Goal: Find specific page/section: Find specific page/section

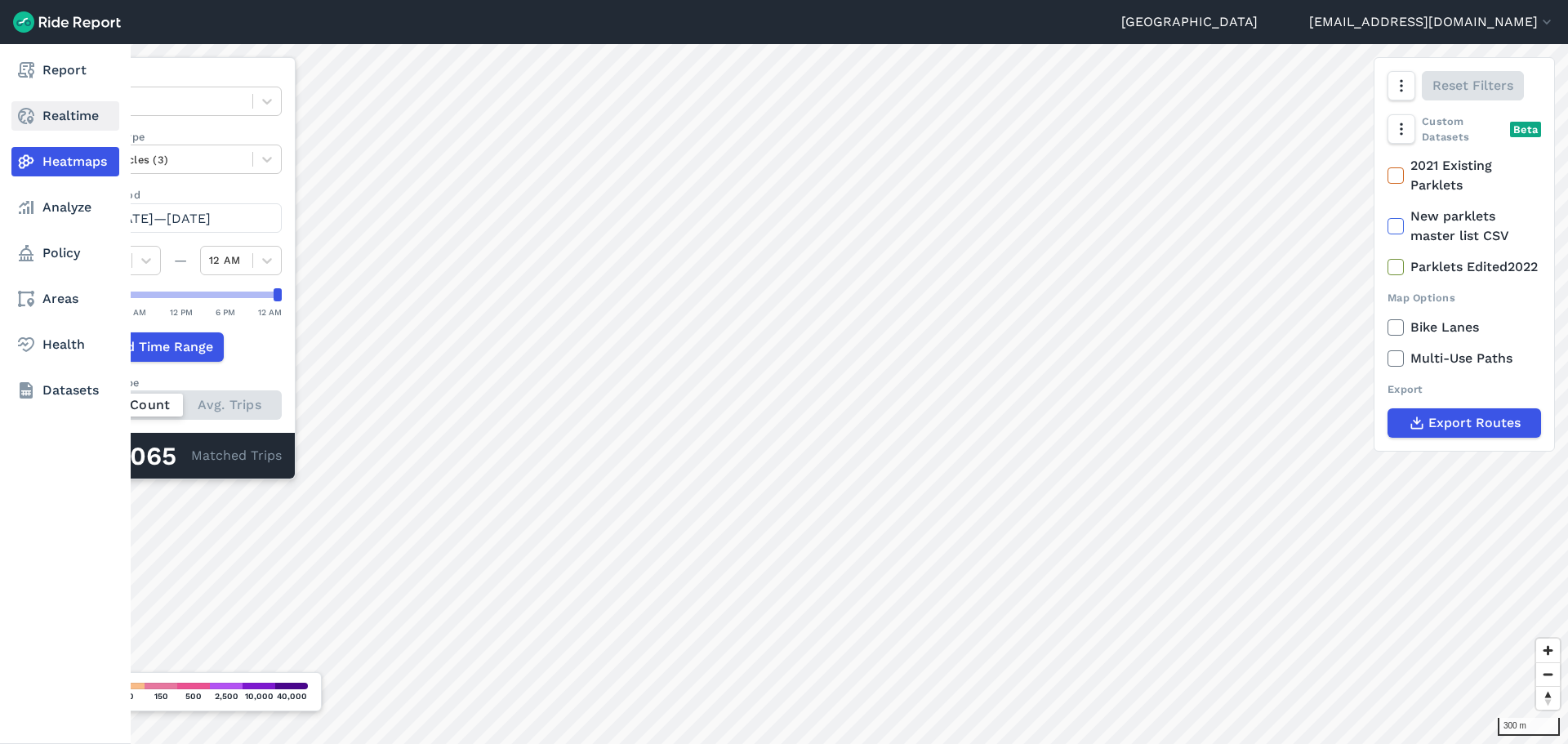
click at [48, 117] on link "Realtime" at bounding box center [65, 116] width 107 height 29
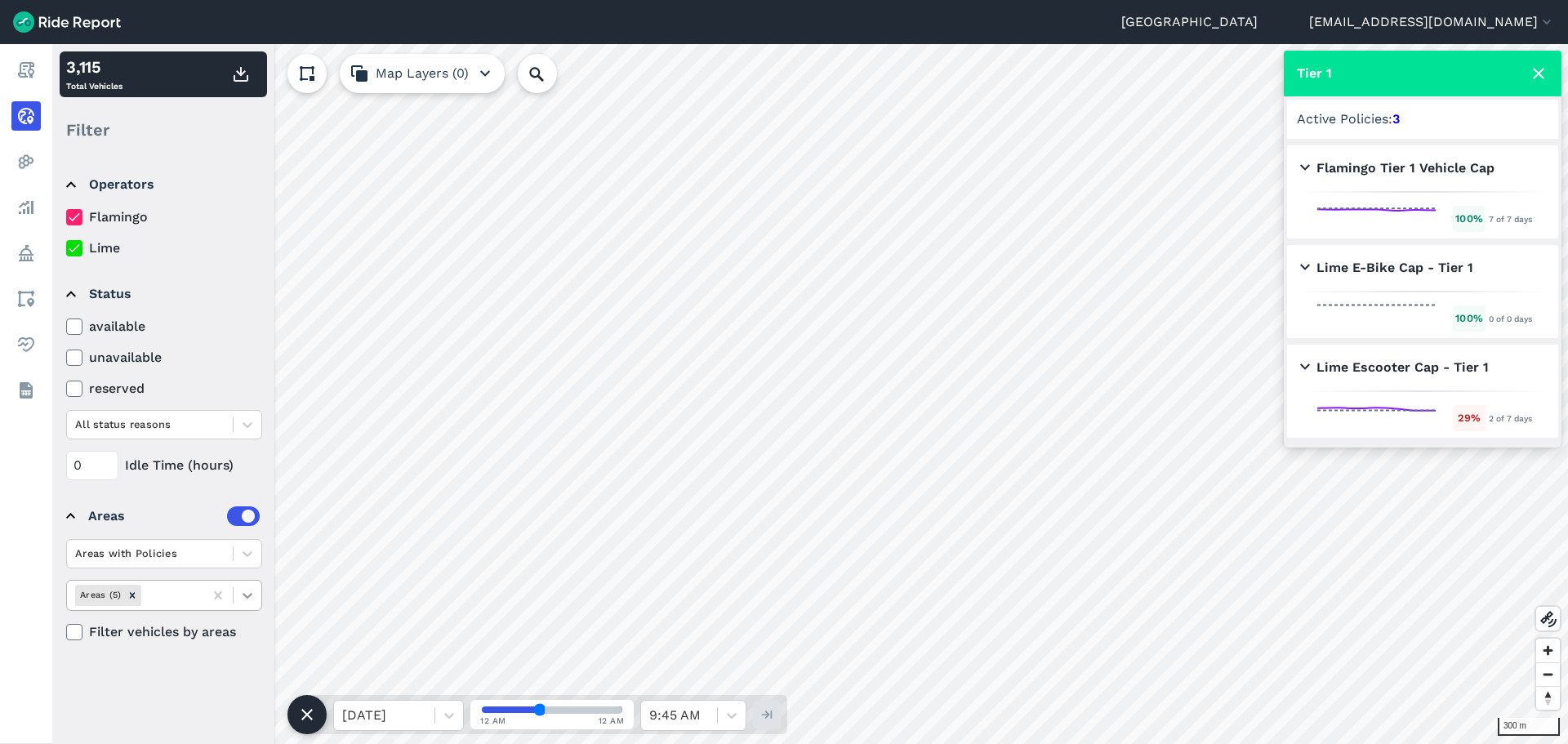
click at [241, 594] on icon at bounding box center [247, 596] width 16 height 16
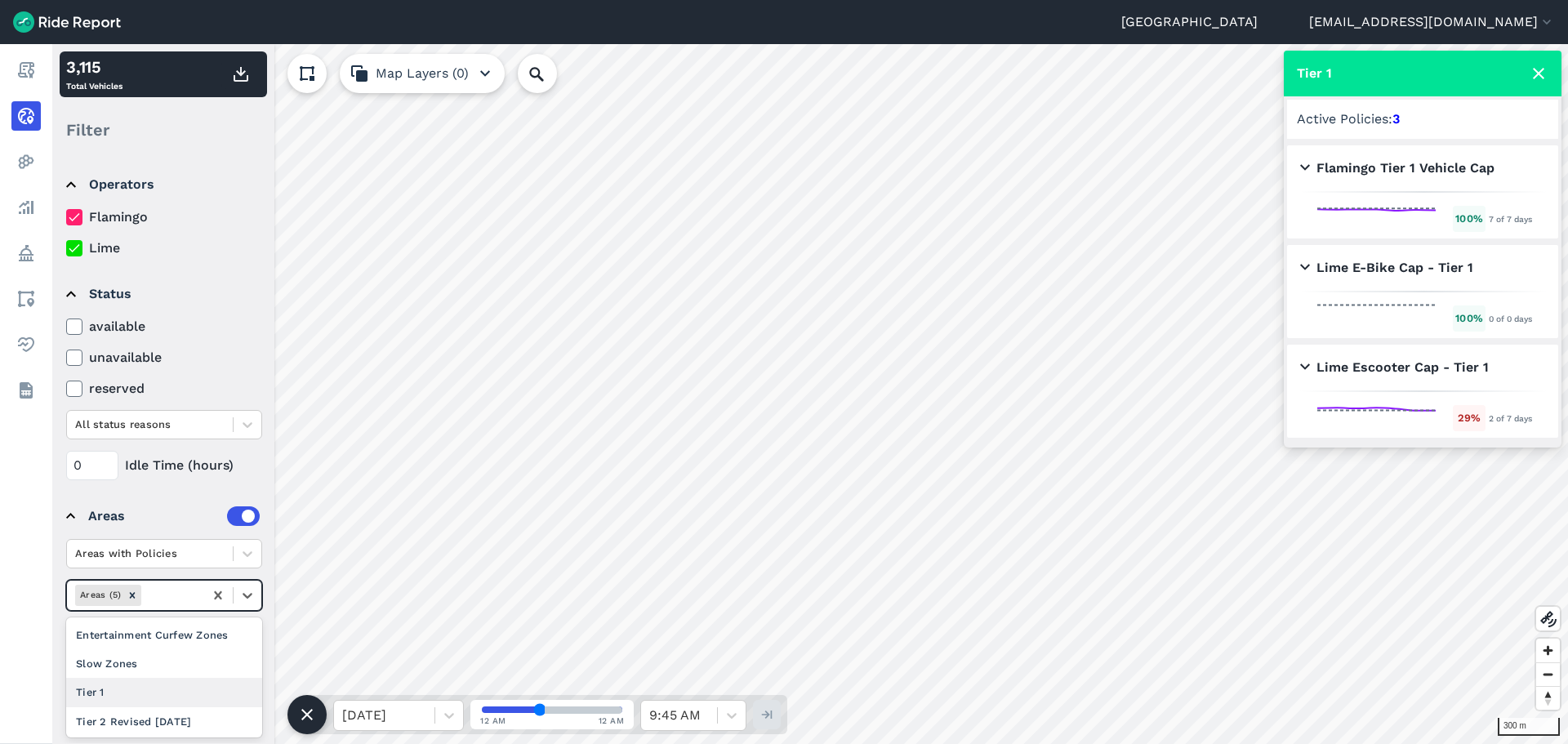
click at [179, 688] on div "Tier 1" at bounding box center [163, 692] width 196 height 28
click at [73, 249] on icon at bounding box center [74, 248] width 15 height 16
click at [66, 249] on input "Lime" at bounding box center [66, 244] width 0 height 11
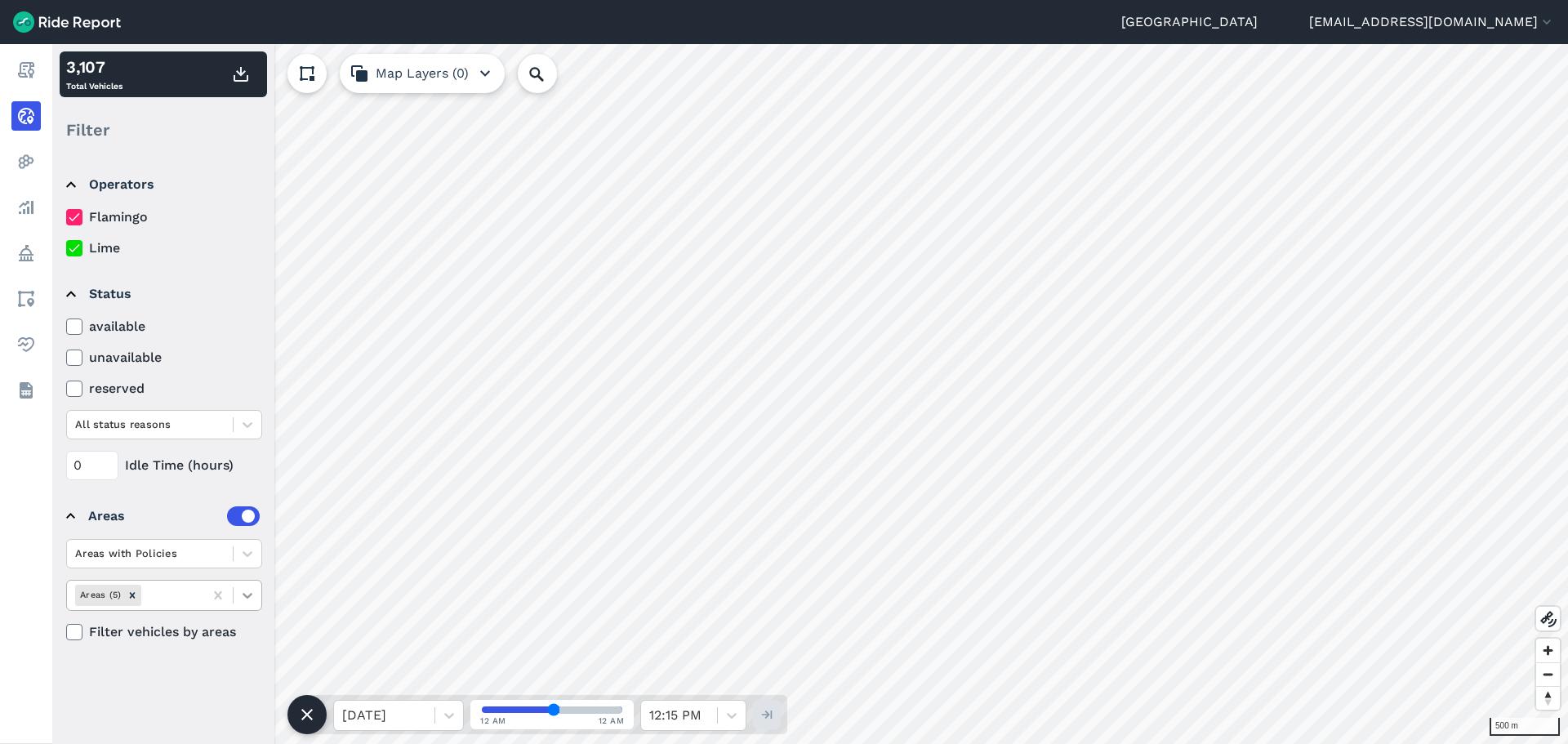
click at [242, 599] on icon at bounding box center [247, 596] width 16 height 16
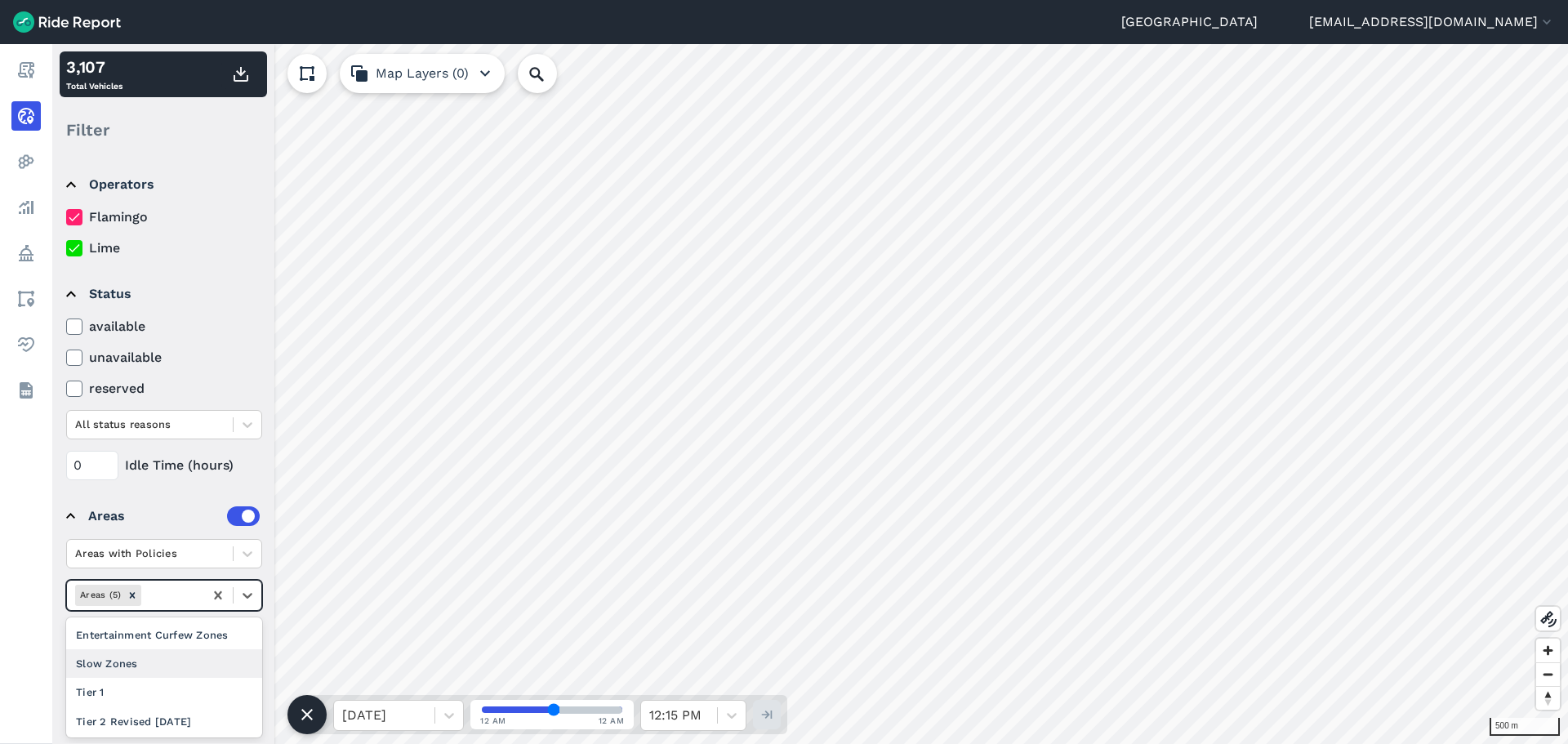
click at [198, 671] on div "Slow Zones" at bounding box center [163, 664] width 196 height 28
